Goal: Task Accomplishment & Management: Use online tool/utility

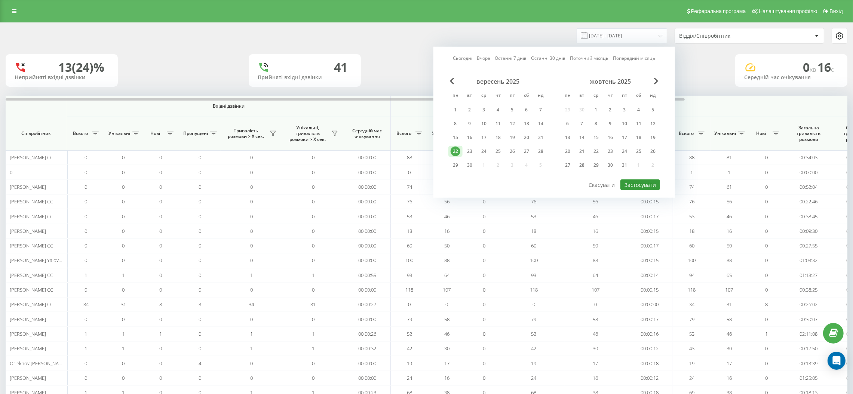
click at [641, 181] on button "Застосувати" at bounding box center [640, 184] width 40 height 11
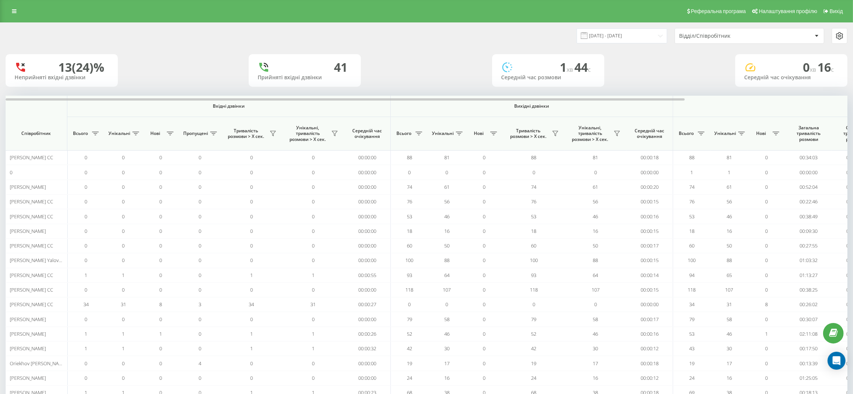
click at [706, 31] on div "Відділ/Співробітник" at bounding box center [749, 35] width 149 height 15
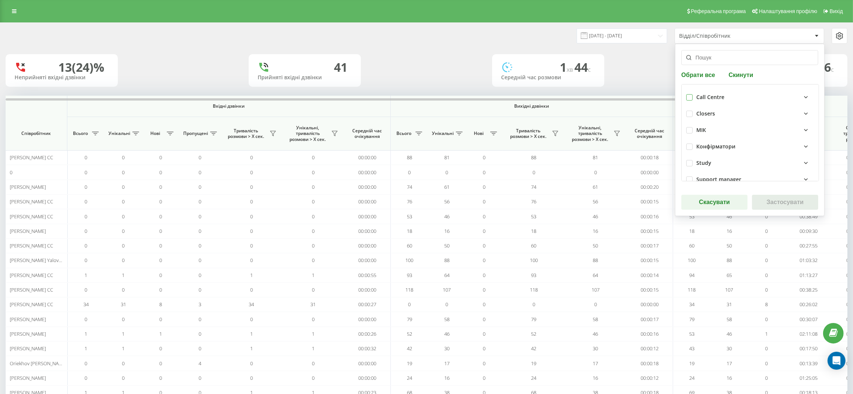
click at [690, 94] on label at bounding box center [689, 94] width 6 height 0
checkbox input "true"
click at [771, 203] on button "Застосувати" at bounding box center [785, 202] width 66 height 15
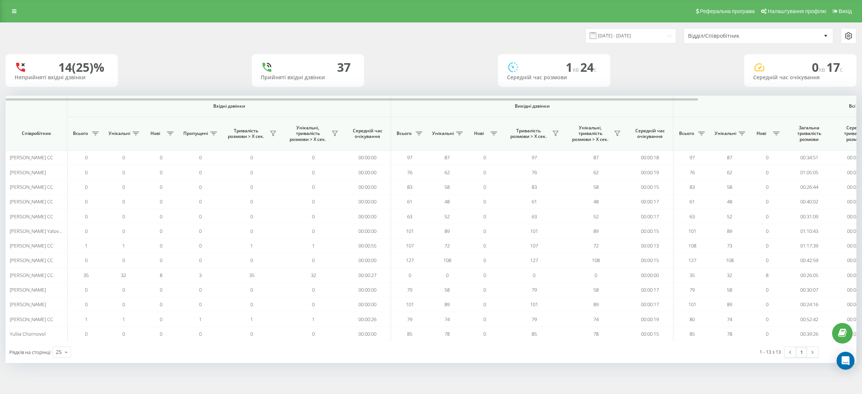
click at [775, 41] on div "Відділ/Співробітник" at bounding box center [758, 35] width 149 height 15
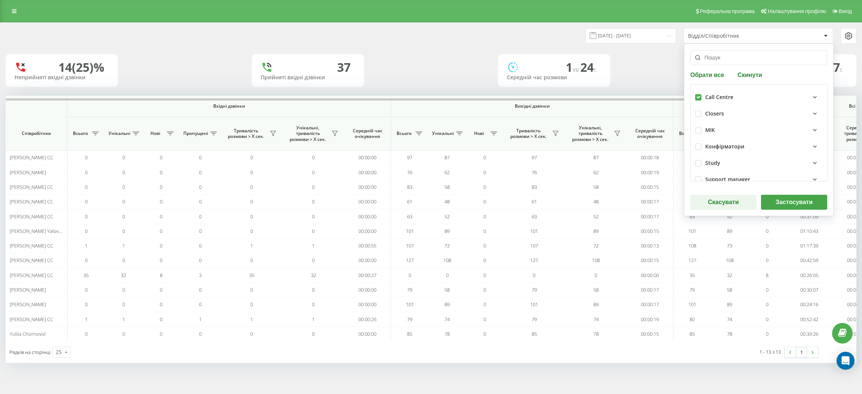
click at [808, 199] on button "Застосувати" at bounding box center [794, 202] width 66 height 15
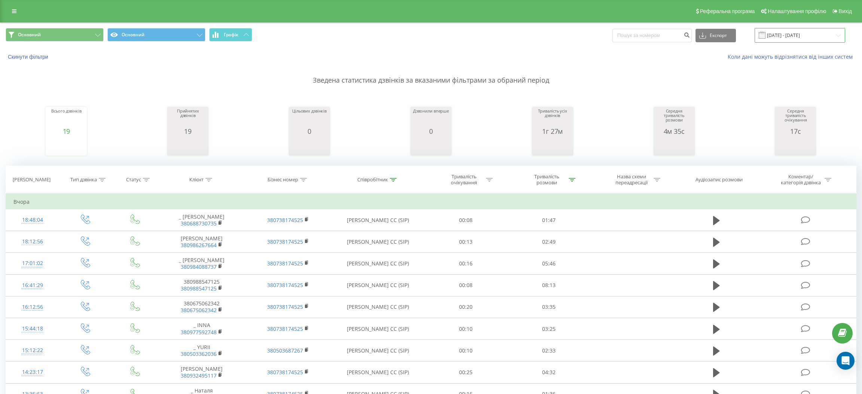
click at [778, 37] on input "[DATE] - [DATE]" at bounding box center [799, 35] width 90 height 15
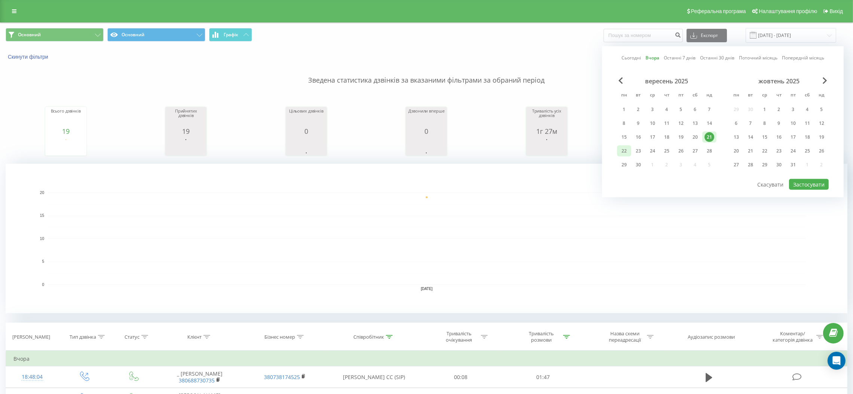
click at [622, 146] on div "22" at bounding box center [624, 151] width 10 height 10
click at [810, 180] on button "Застосувати" at bounding box center [809, 184] width 40 height 11
type input "[DATE] - [DATE]"
